Goal: Navigation & Orientation: Find specific page/section

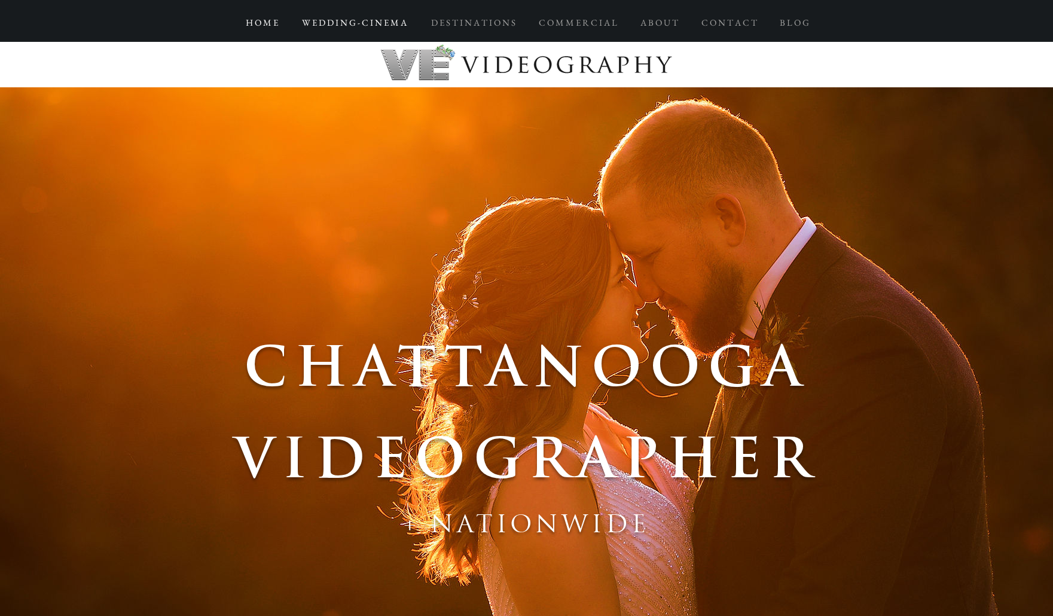
click at [380, 27] on p "W E D D I N G - C I N E M A" at bounding box center [354, 23] width 117 height 22
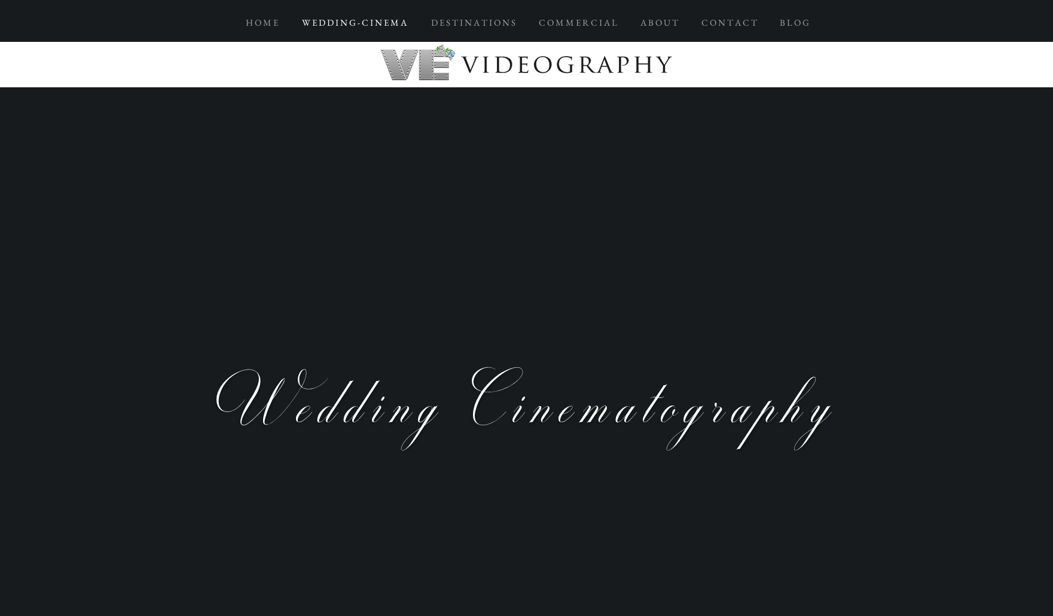
click at [398, 28] on p "W E D D I N G - C I N E M A" at bounding box center [354, 23] width 117 height 22
click at [278, 20] on p "H O M E" at bounding box center [262, 23] width 44 height 22
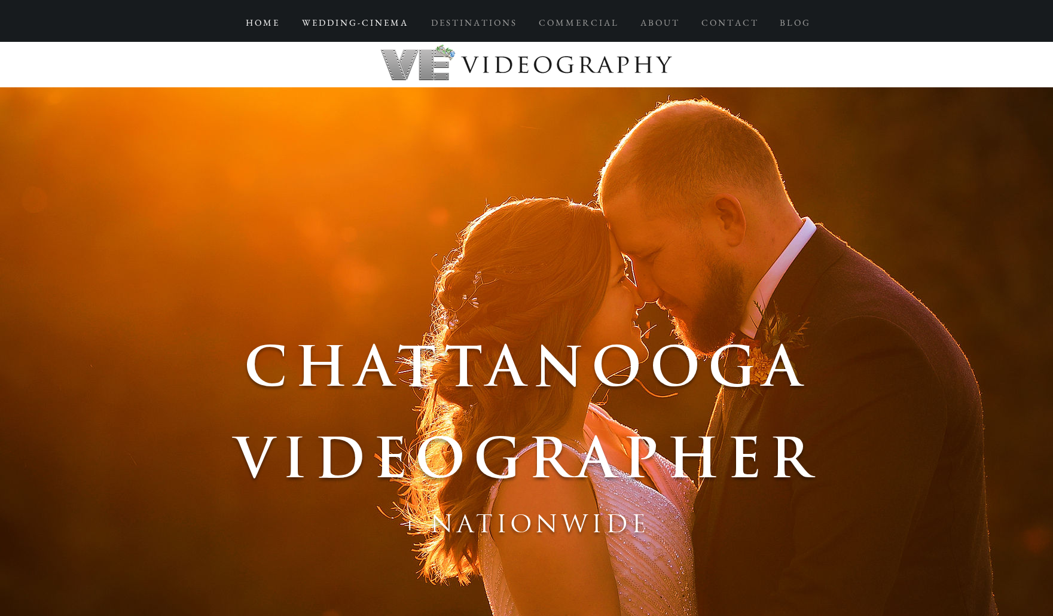
click at [362, 21] on p "W E D D I N G - C I N E M A" at bounding box center [354, 23] width 117 height 22
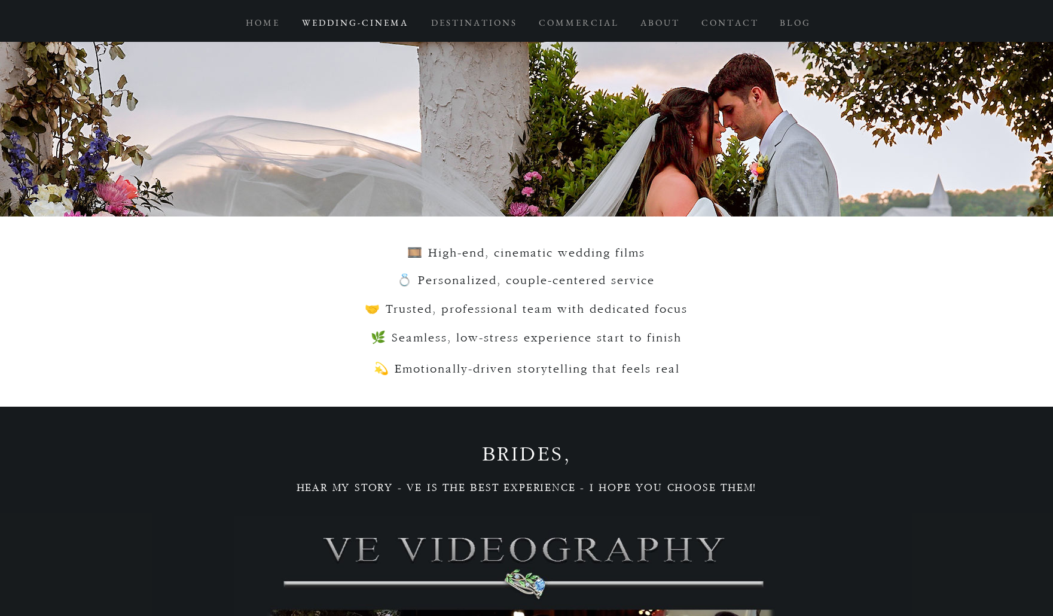
scroll to position [2273, 0]
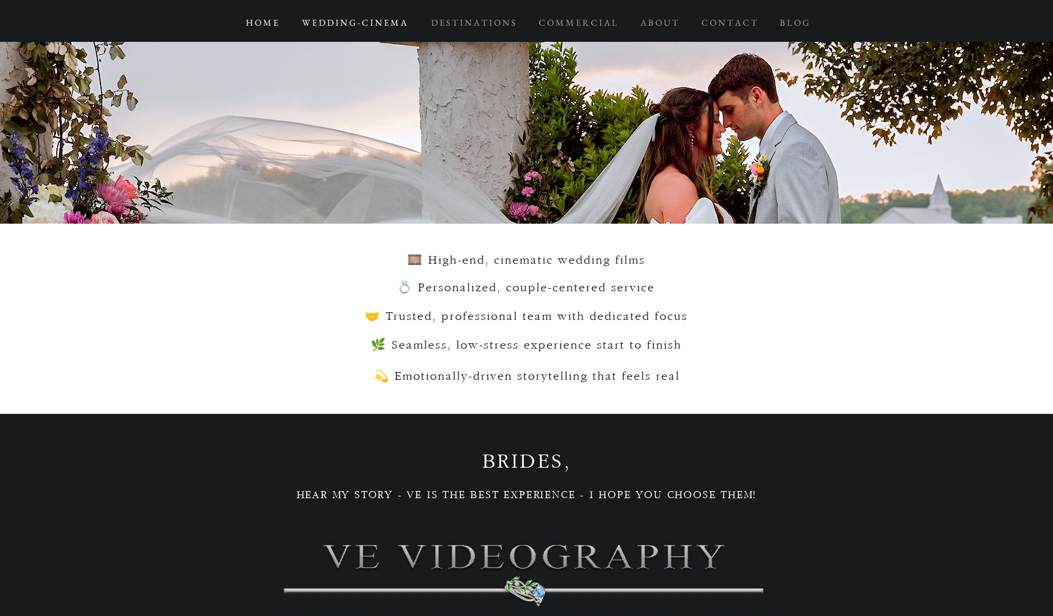
click at [253, 22] on p "H O M E" at bounding box center [262, 23] width 44 height 22
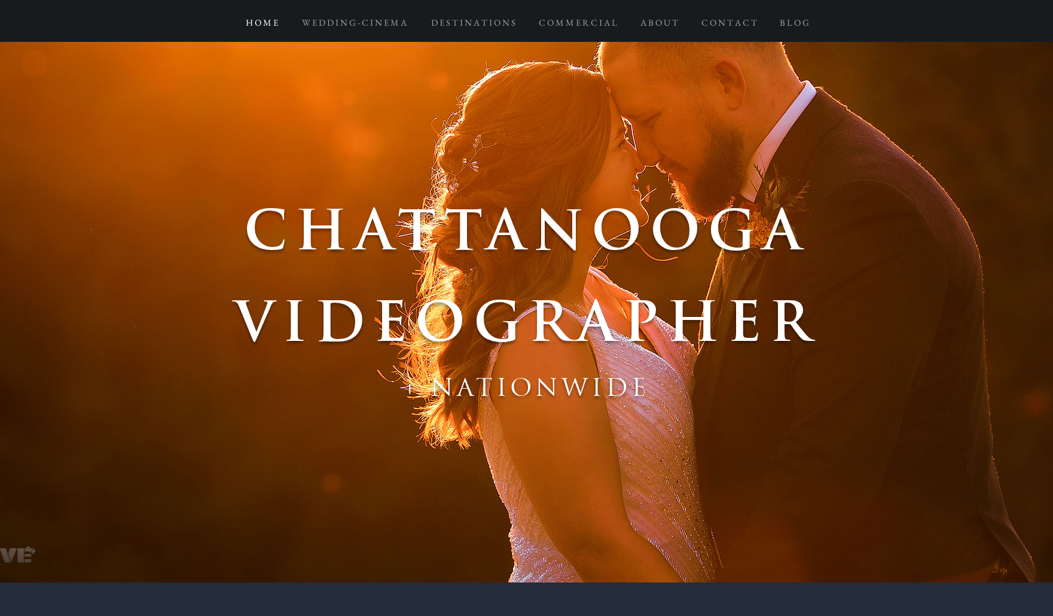
scroll to position [120, 0]
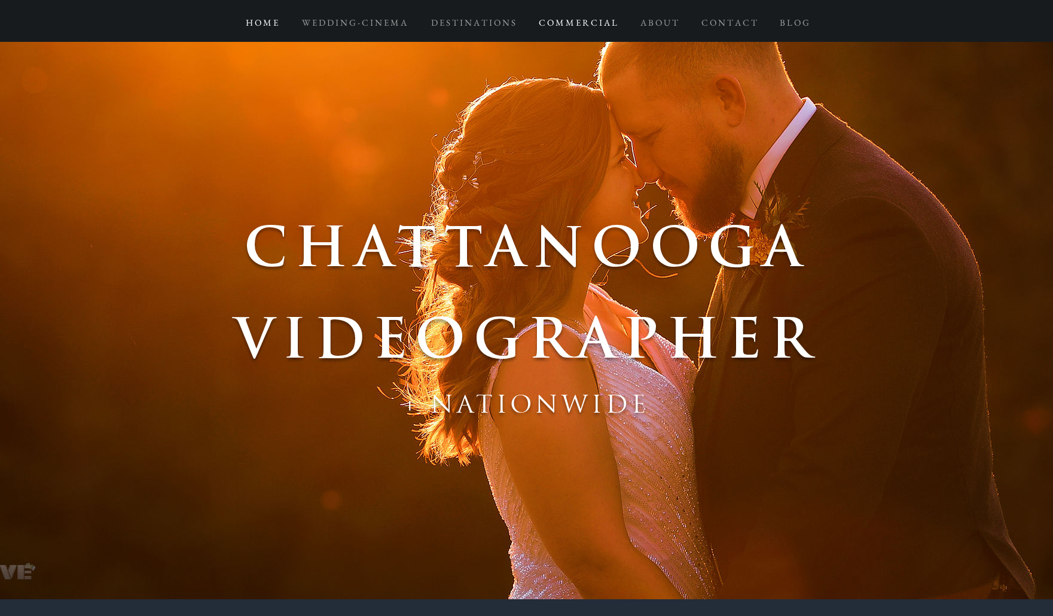
click at [581, 28] on p "C O M M E R C I A L" at bounding box center [578, 23] width 90 height 22
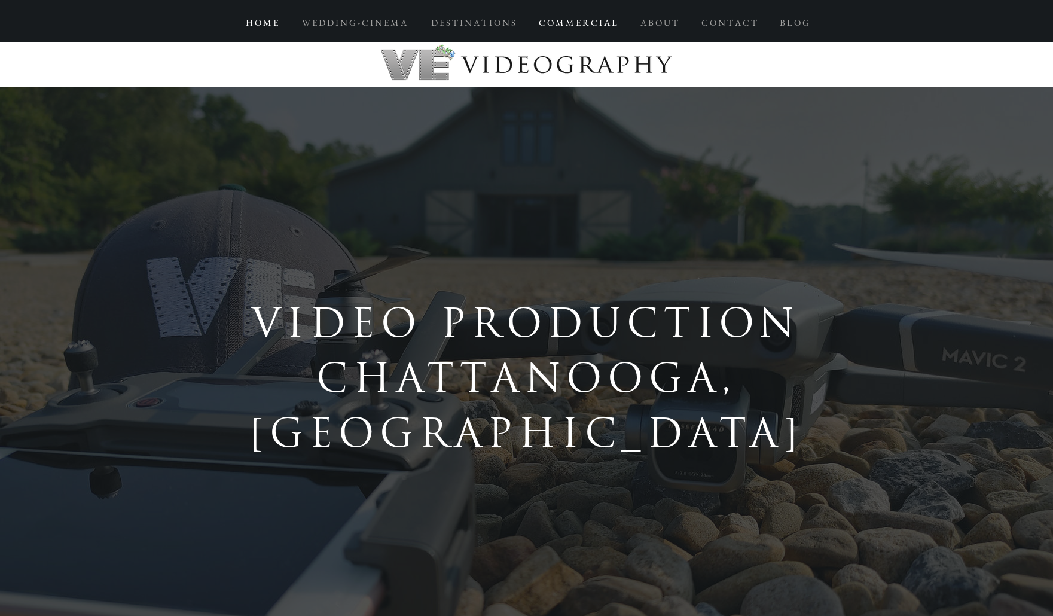
click at [267, 28] on p "H O M E" at bounding box center [262, 23] width 44 height 22
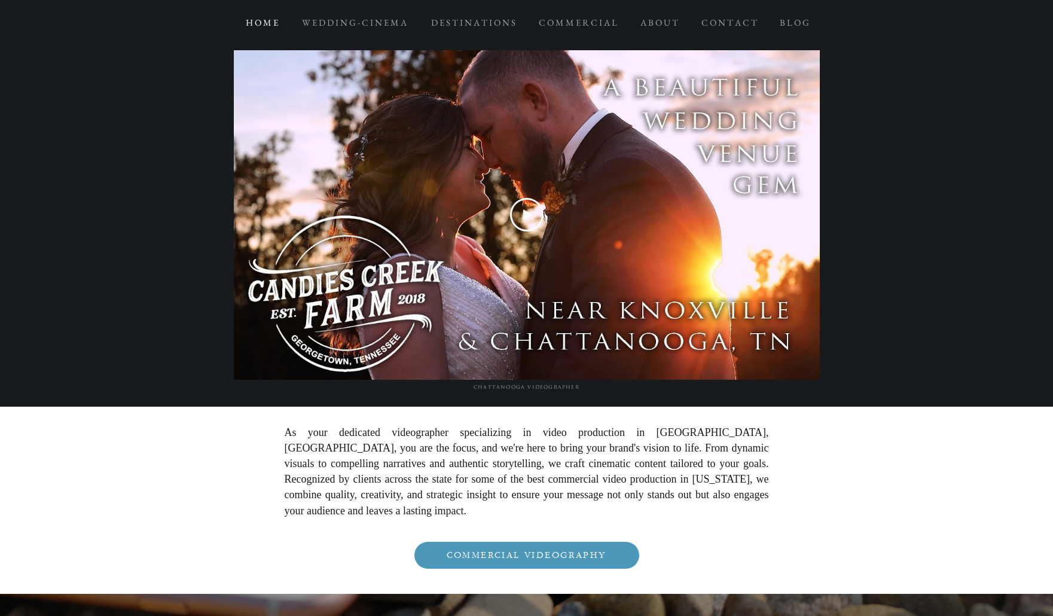
scroll to position [3529, 0]
